Goal: Information Seeking & Learning: Understand process/instructions

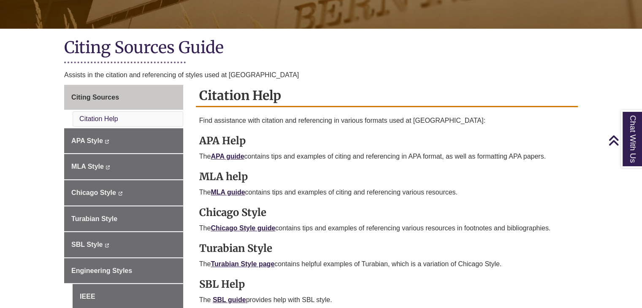
scroll to position [167, 0]
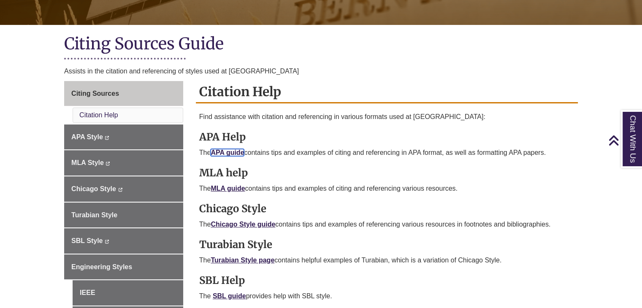
click at [223, 151] on link "APA guide" at bounding box center [227, 152] width 33 height 7
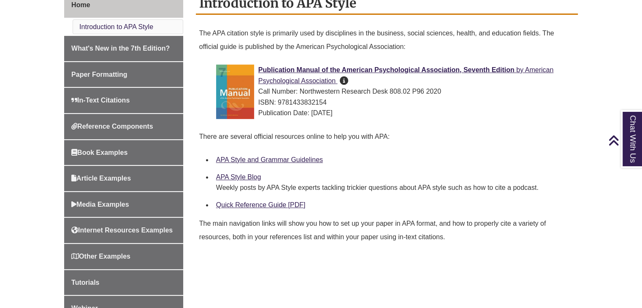
scroll to position [247, 0]
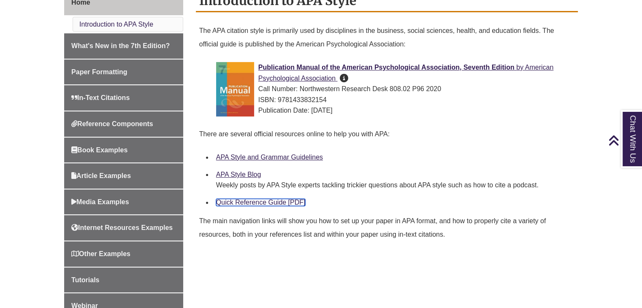
click at [260, 199] on link "Quick Reference Guide [PDF]" at bounding box center [261, 202] width 90 height 7
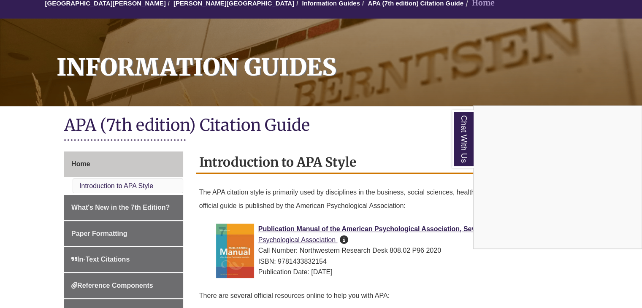
scroll to position [0, 0]
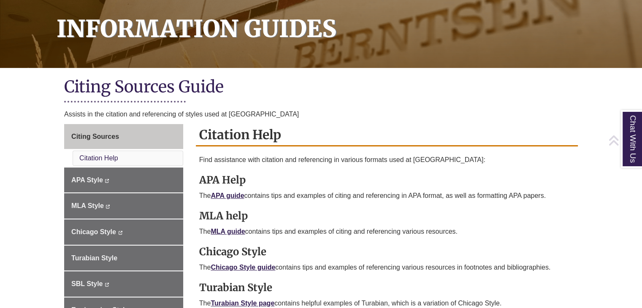
scroll to position [125, 0]
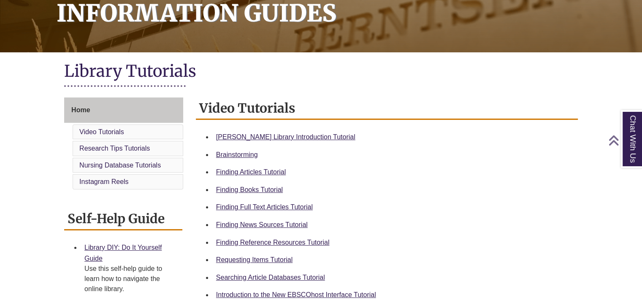
scroll to position [140, 0]
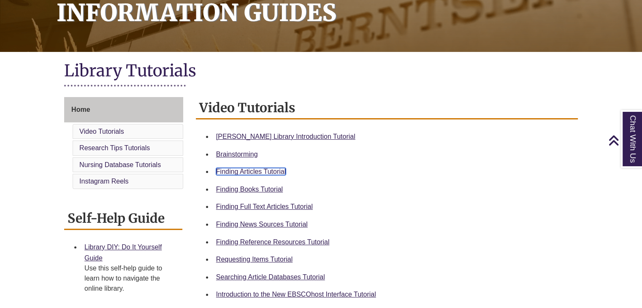
click at [257, 168] on link "Finding Articles Tutorial" at bounding box center [251, 171] width 70 height 7
